Goal: Task Accomplishment & Management: Manage account settings

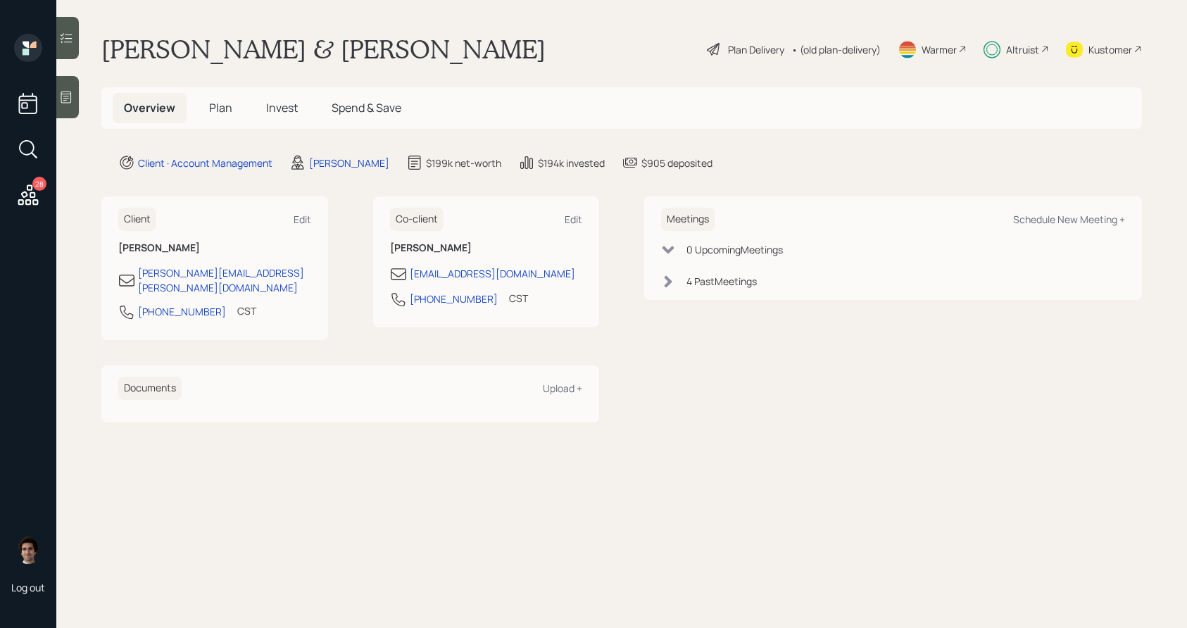
click at [361, 101] on span "Spend & Save" at bounding box center [367, 107] width 70 height 15
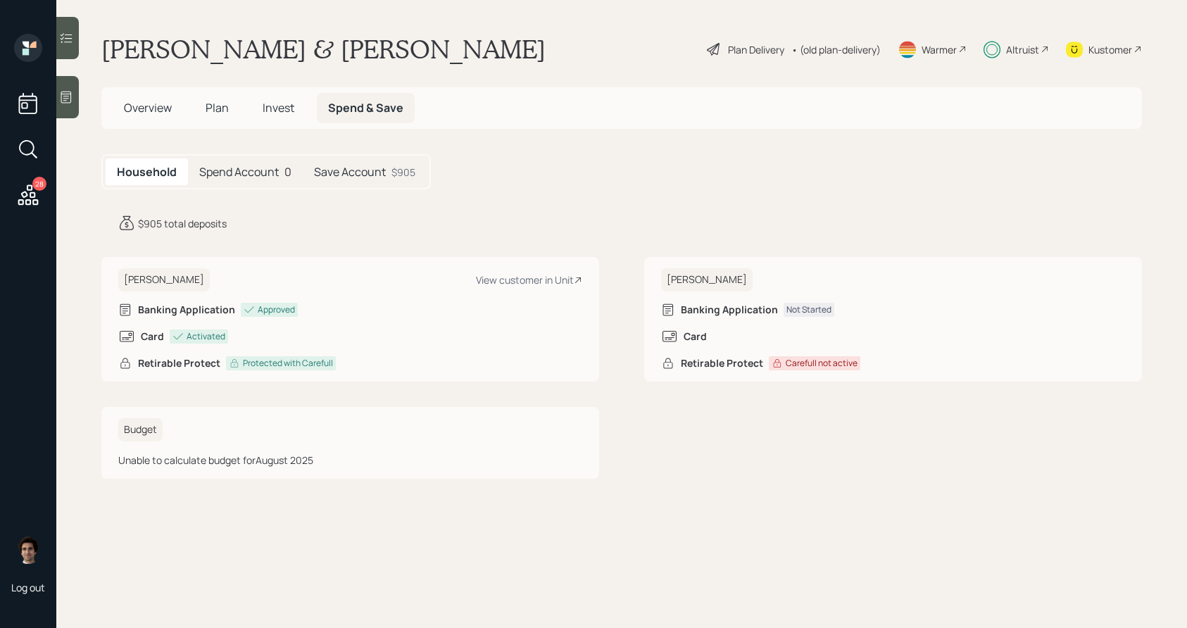
click at [406, 181] on div "Save Account $905" at bounding box center [365, 171] width 124 height 27
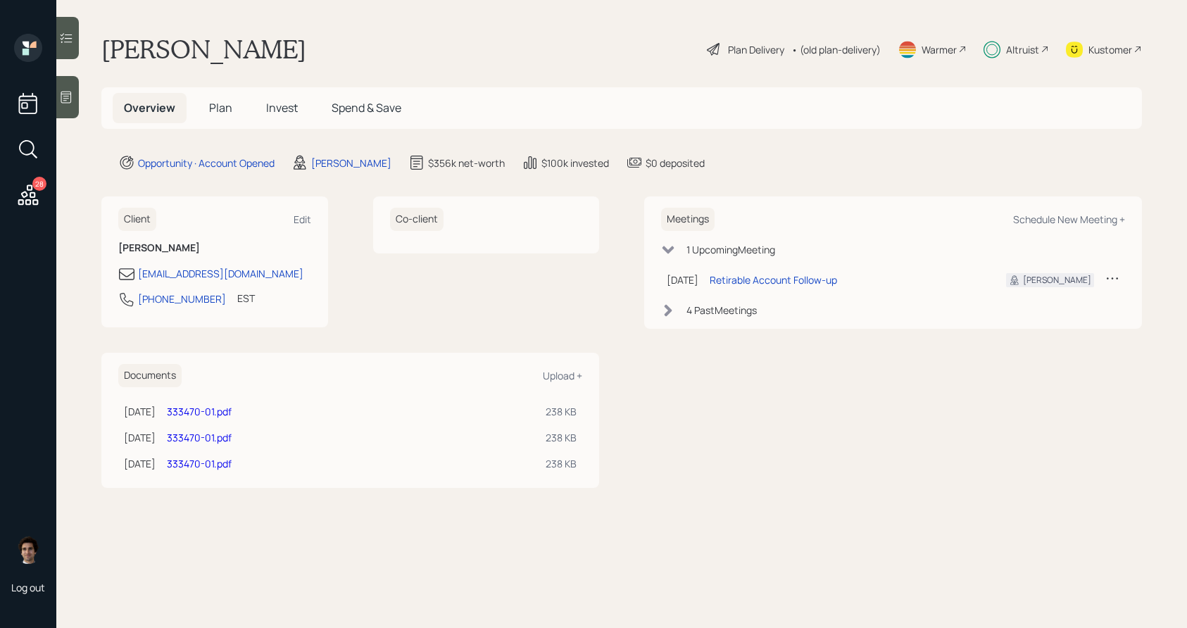
click at [31, 184] on icon at bounding box center [27, 194] width 25 height 25
